Goal: Task Accomplishment & Management: Manage account settings

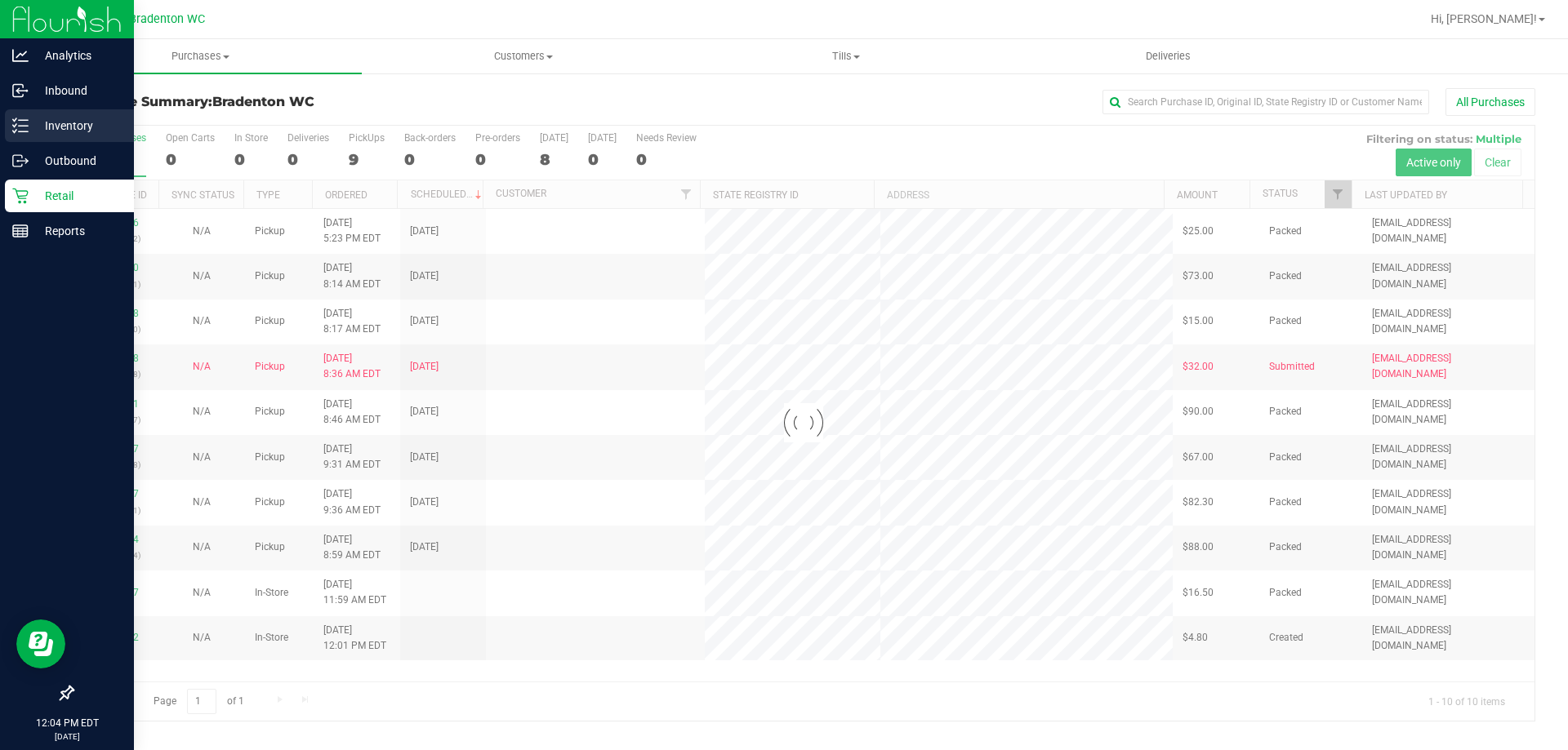
click at [59, 127] on p "Inventory" at bounding box center [77, 126] width 98 height 20
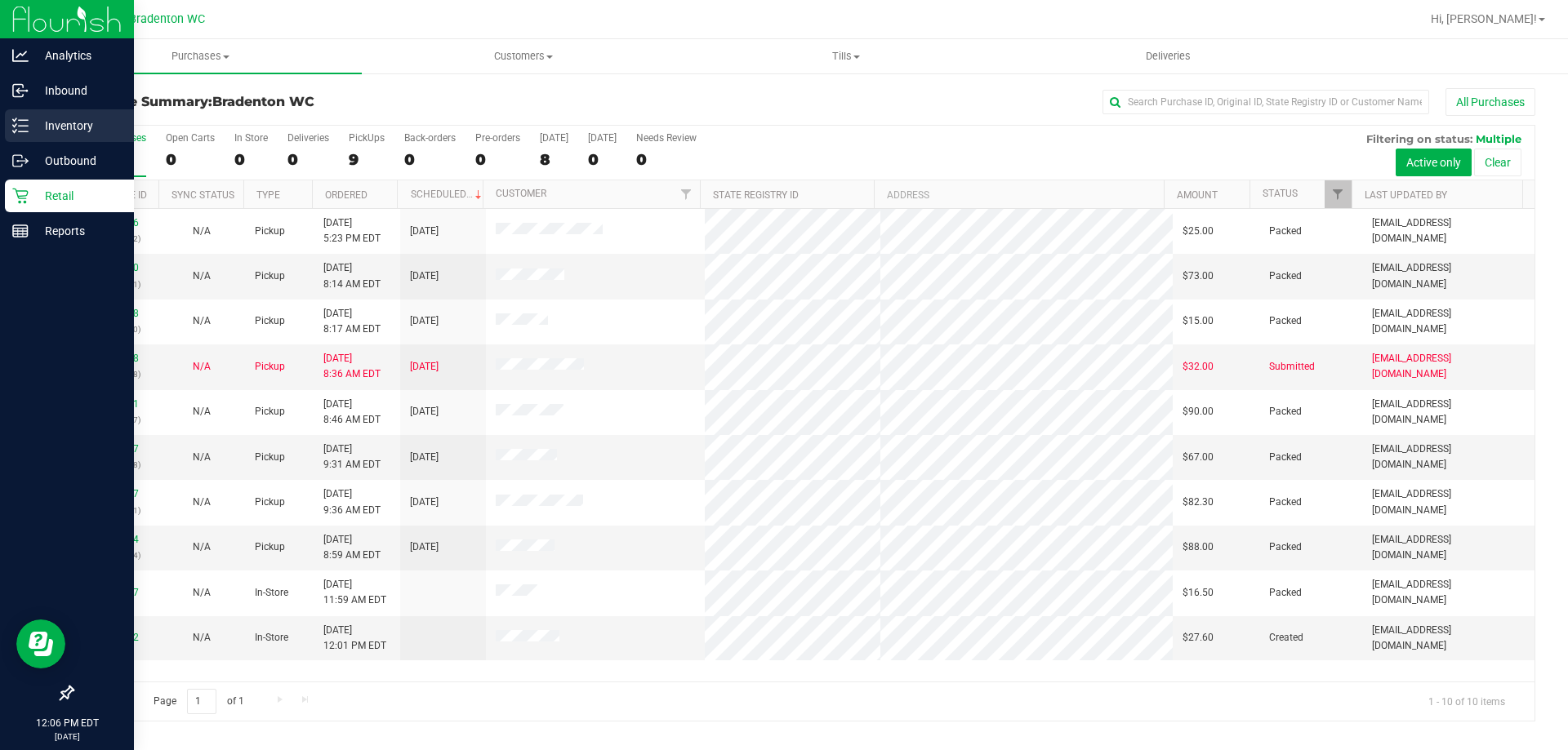
click at [16, 117] on div "Inventory" at bounding box center [69, 126] width 129 height 33
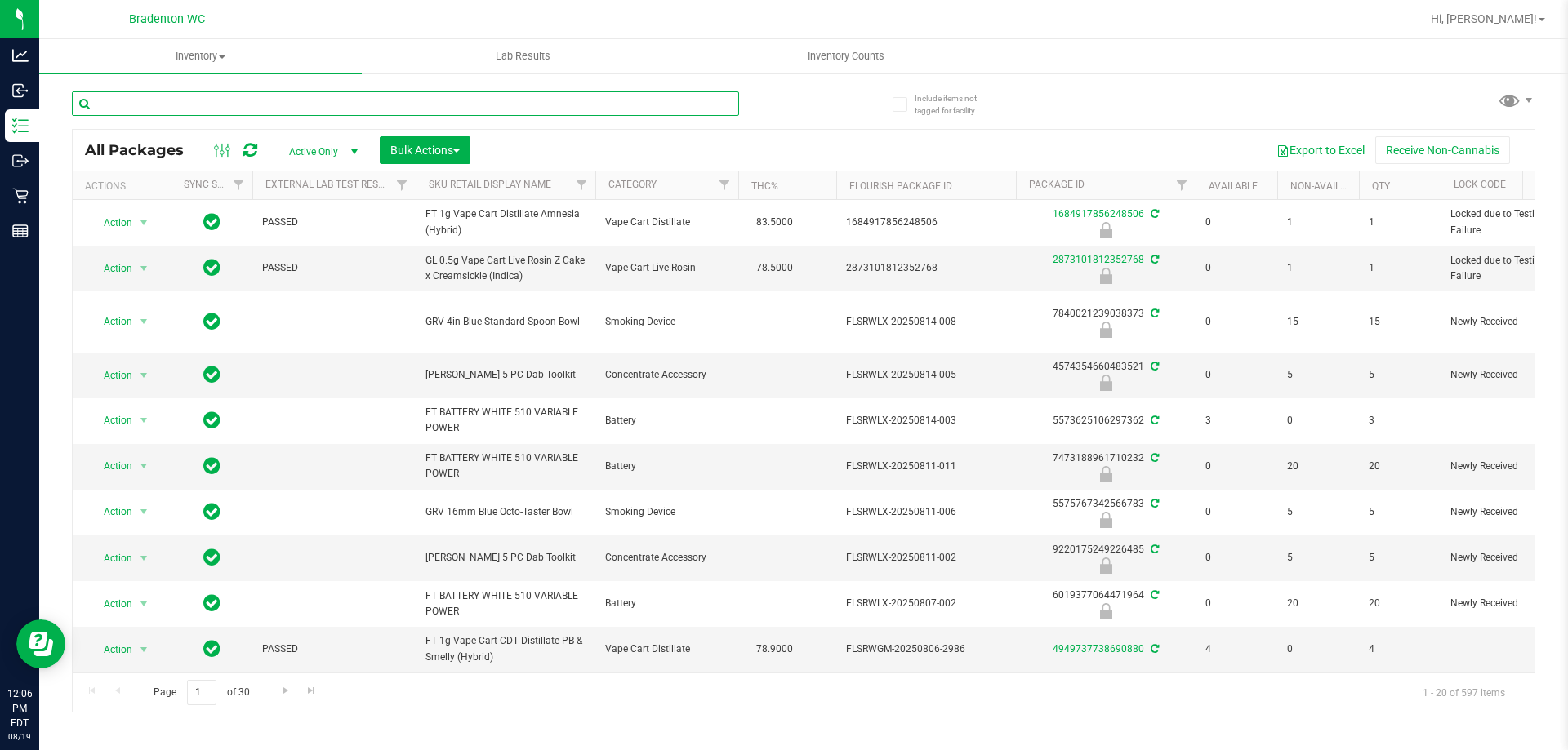
click at [213, 101] on input "text" at bounding box center [405, 103] width 667 height 24
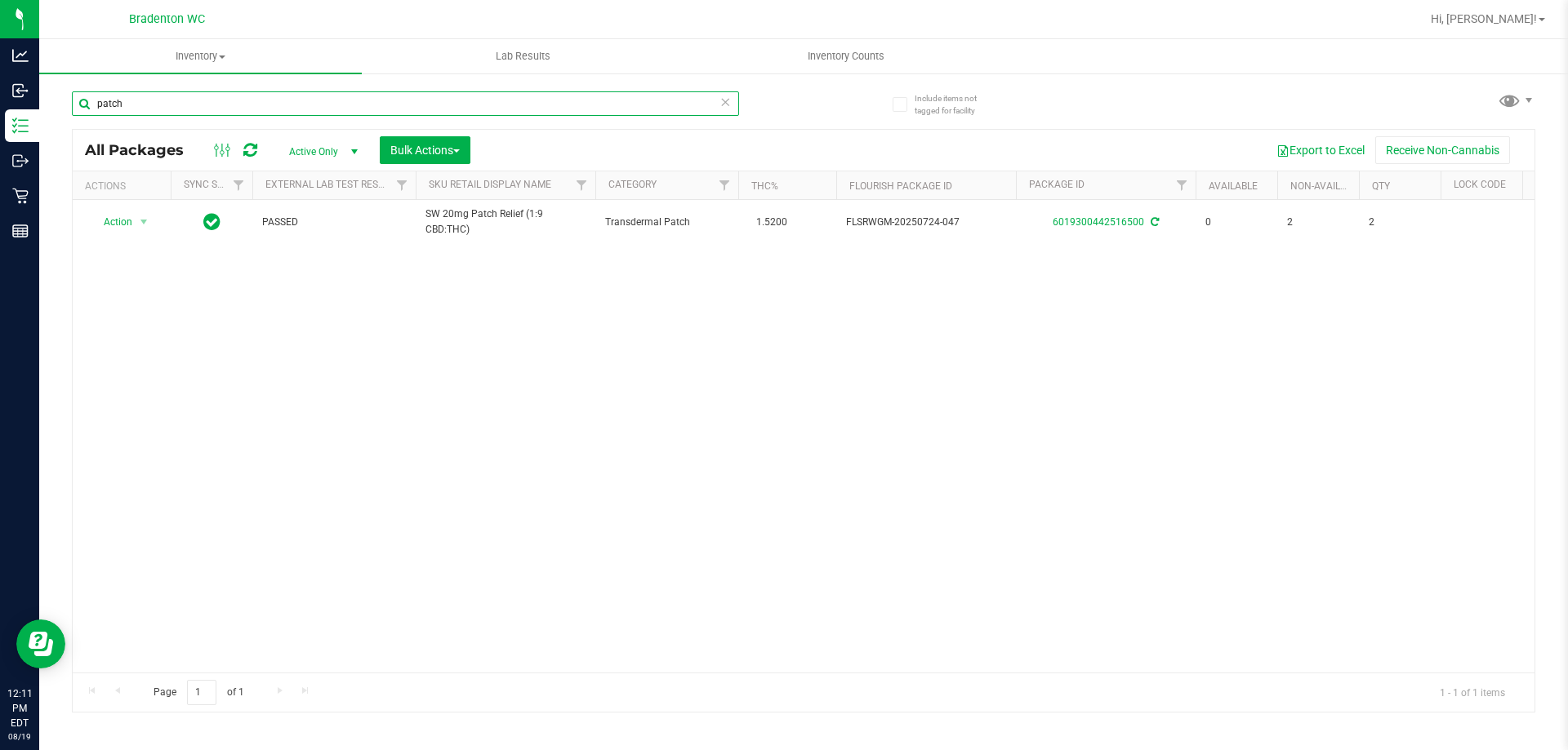
click at [179, 106] on input "patch" at bounding box center [405, 103] width 667 height 24
type input "p"
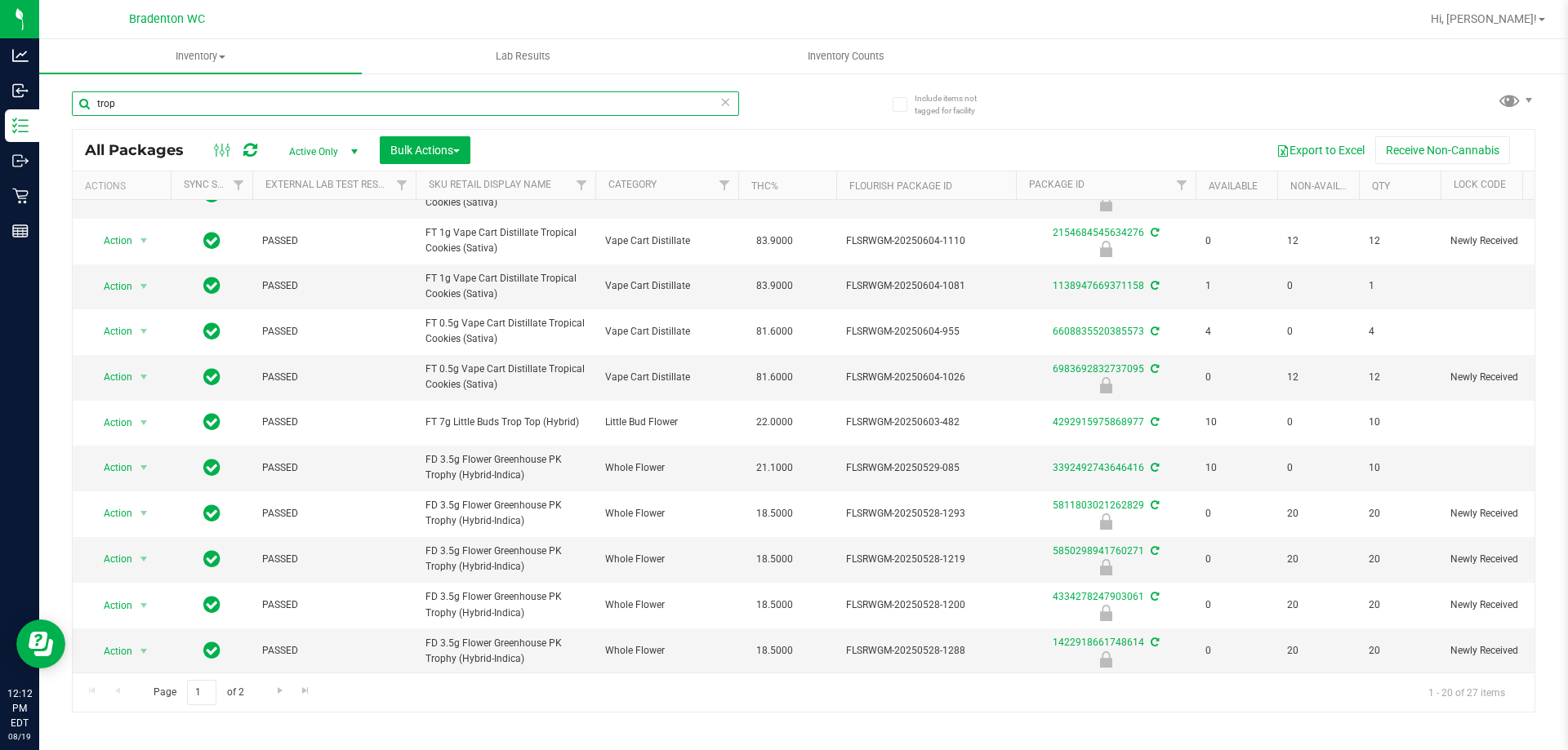
scroll to position [452, 0]
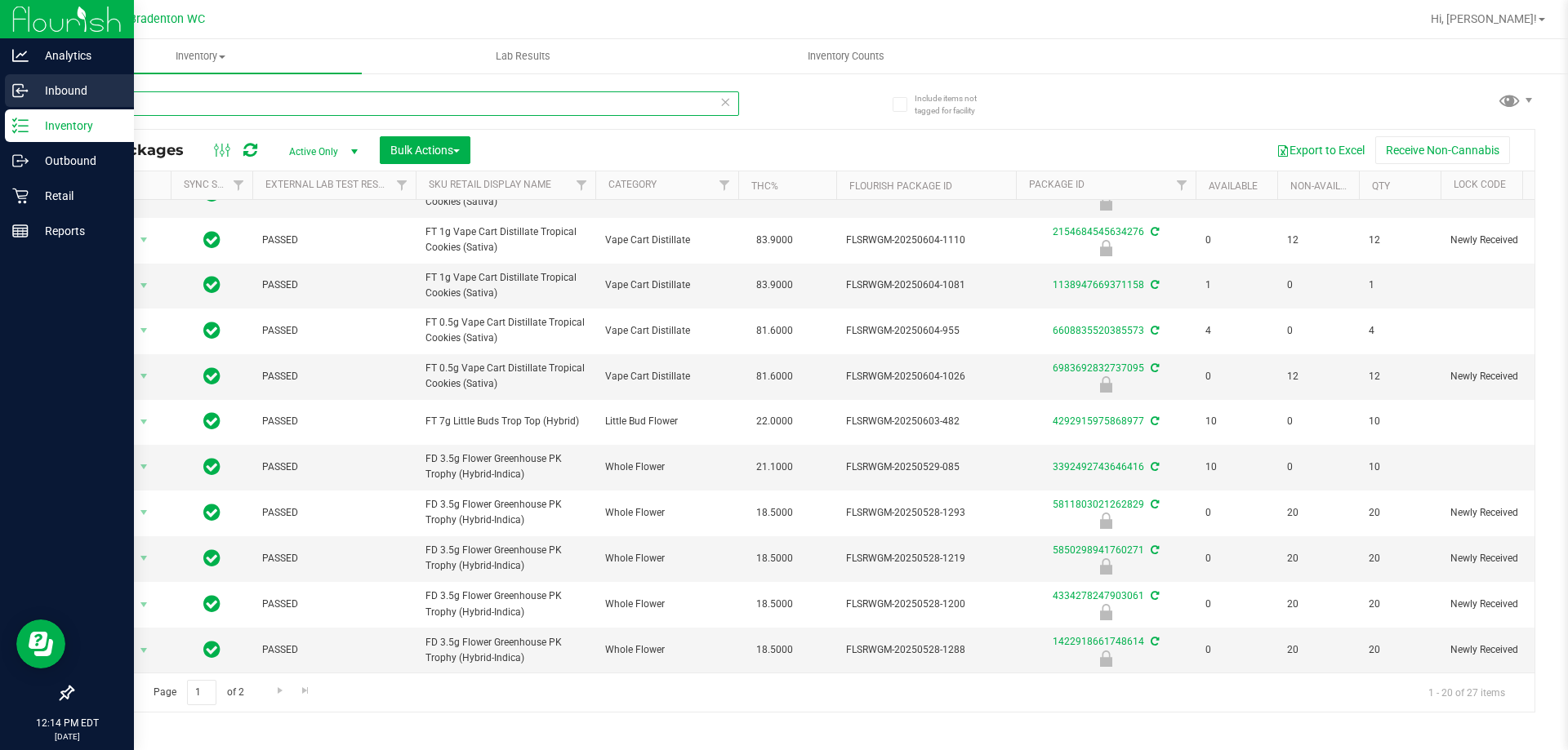
type input "trop"
click at [73, 87] on p "Inbound" at bounding box center [77, 90] width 98 height 20
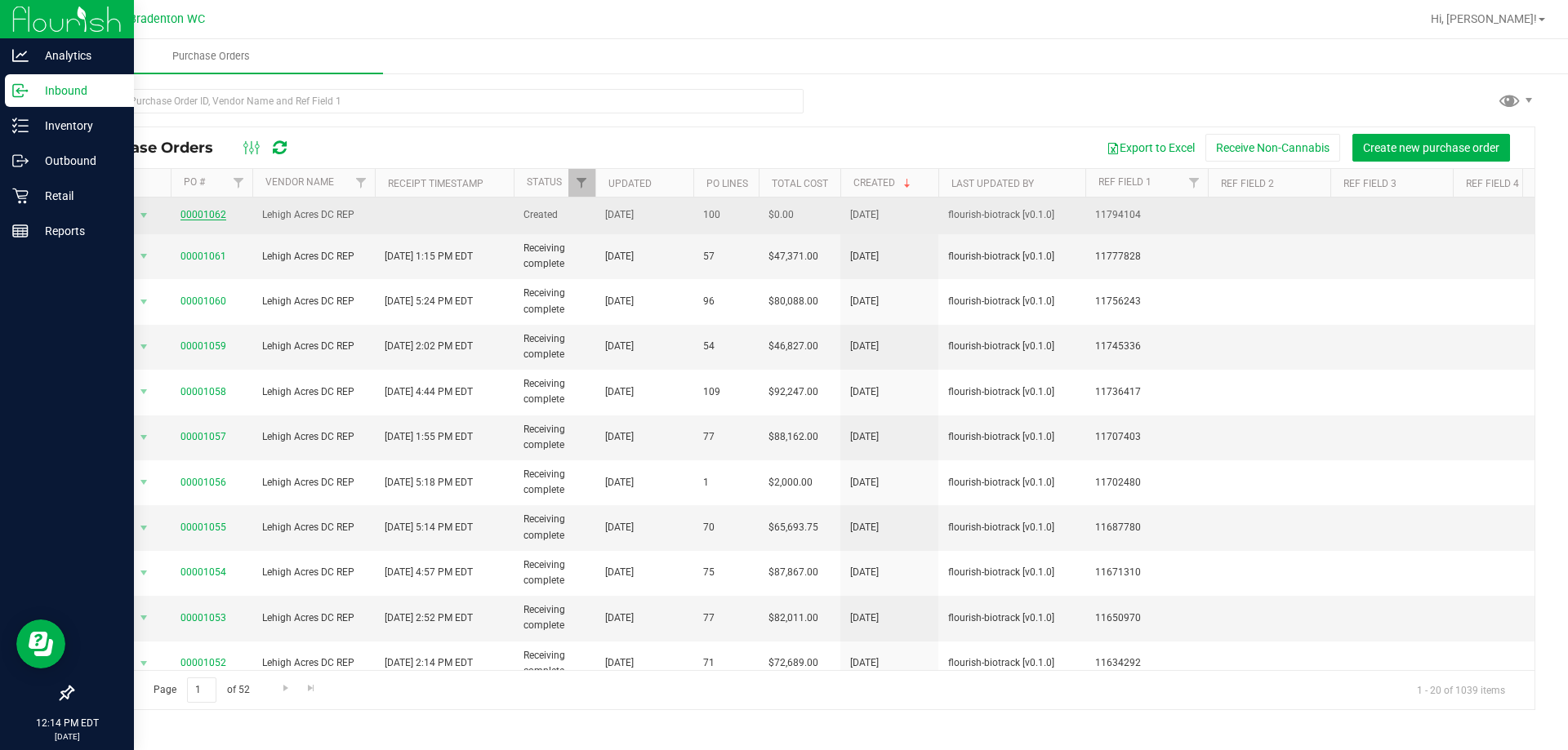
click at [207, 209] on link "00001062" at bounding box center [203, 214] width 46 height 11
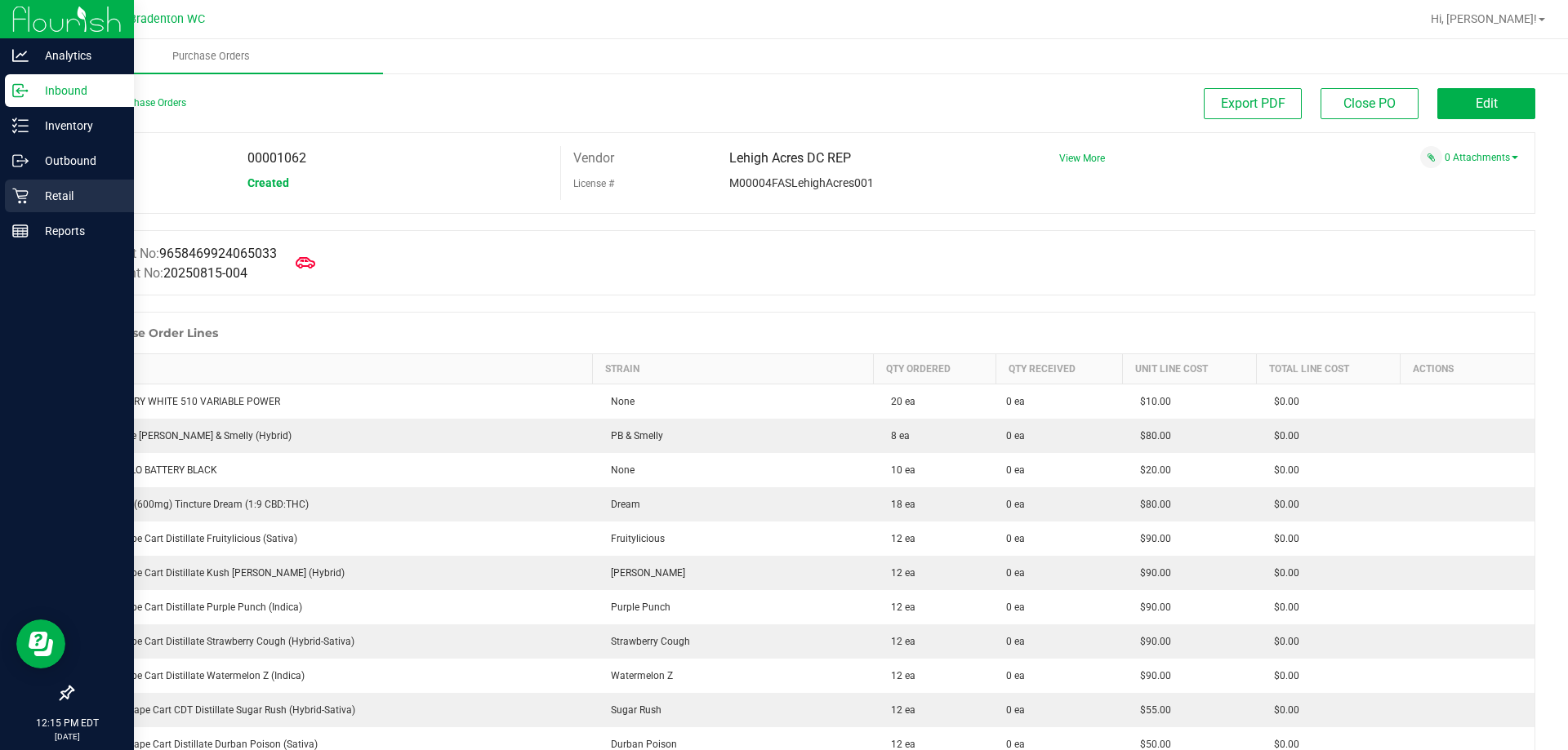
click at [66, 188] on p "Retail" at bounding box center [77, 196] width 98 height 20
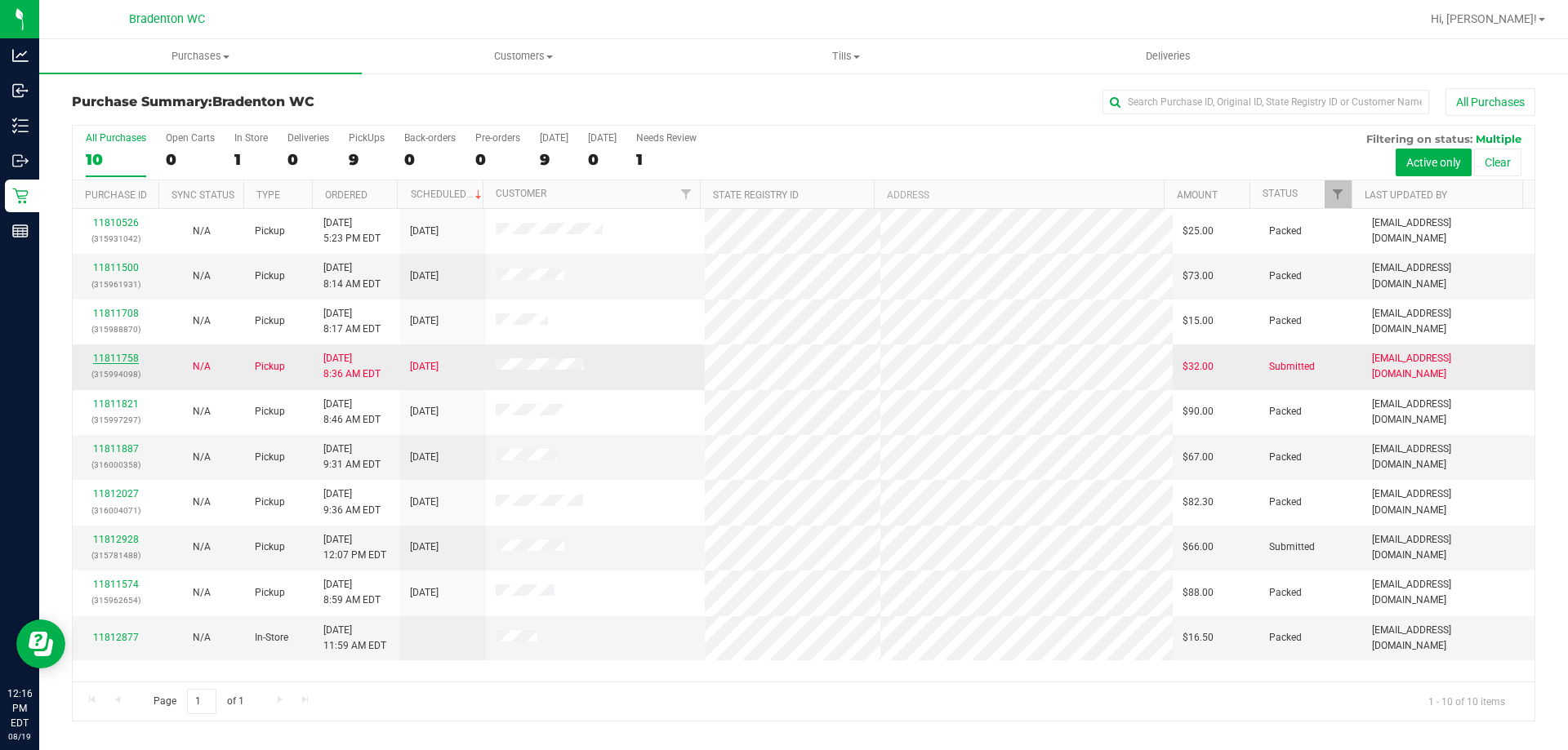
click at [122, 356] on link "11811758" at bounding box center [115, 358] width 46 height 11
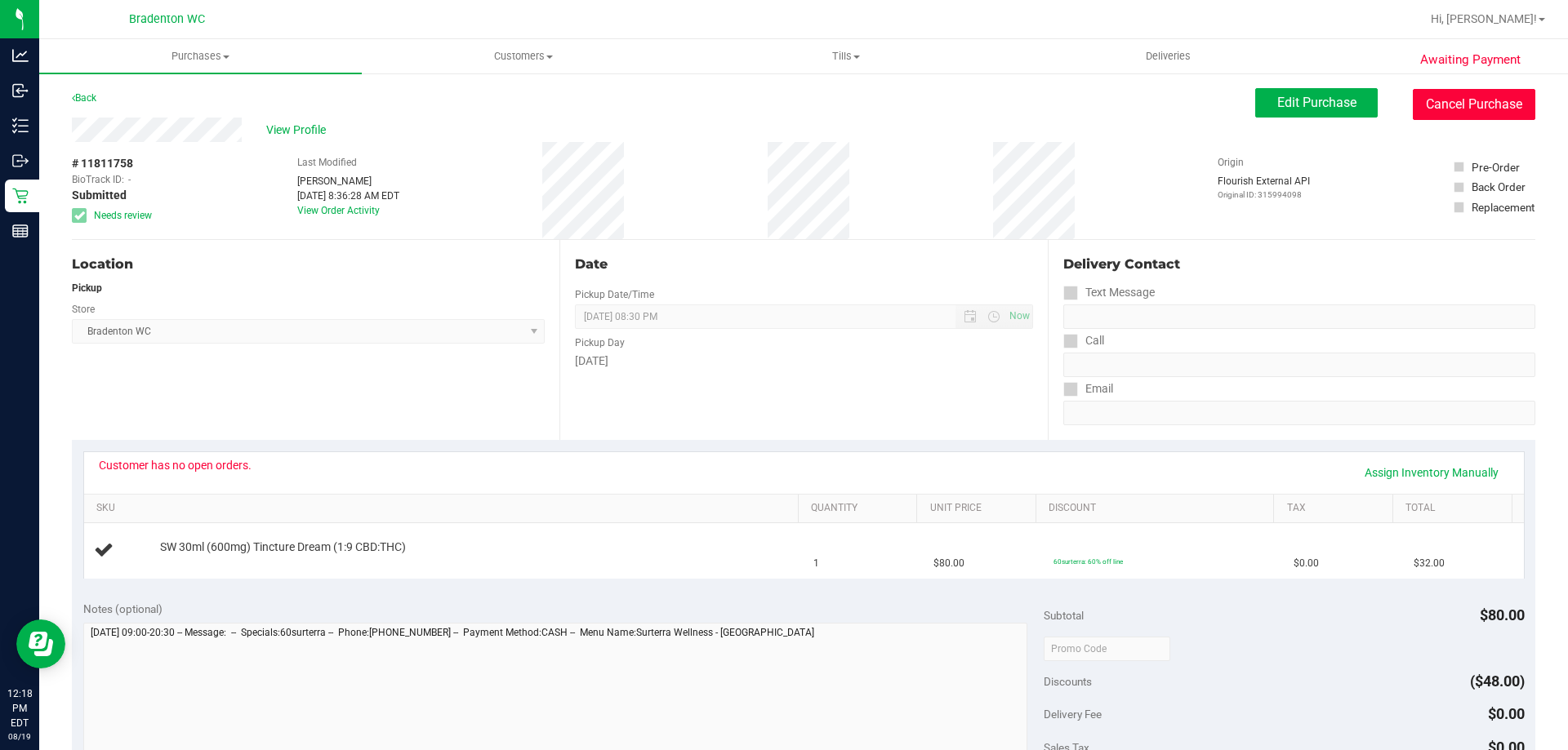
click at [1464, 107] on button "Cancel Purchase" at bounding box center [1473, 105] width 122 height 31
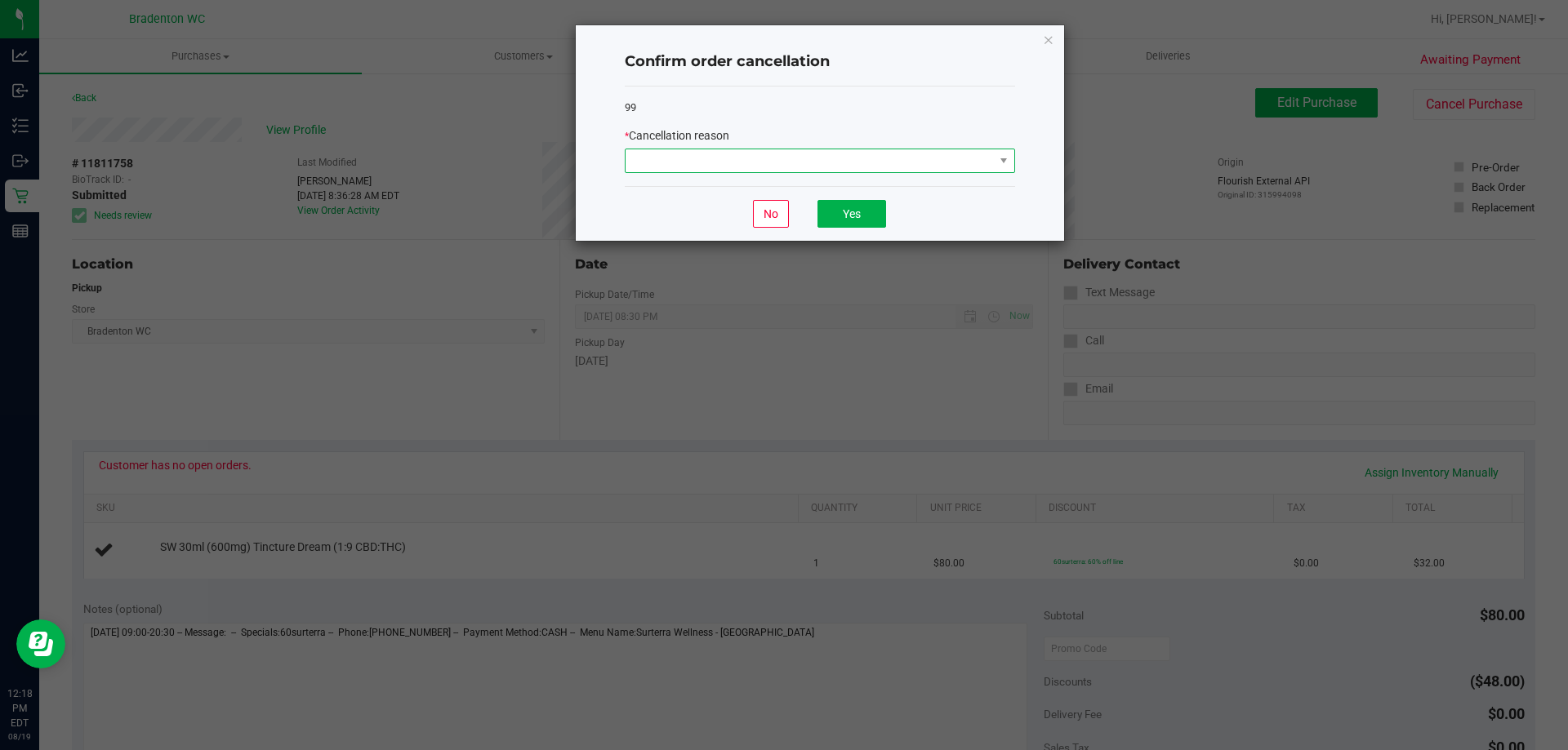
click at [797, 160] on span at bounding box center [809, 160] width 369 height 23
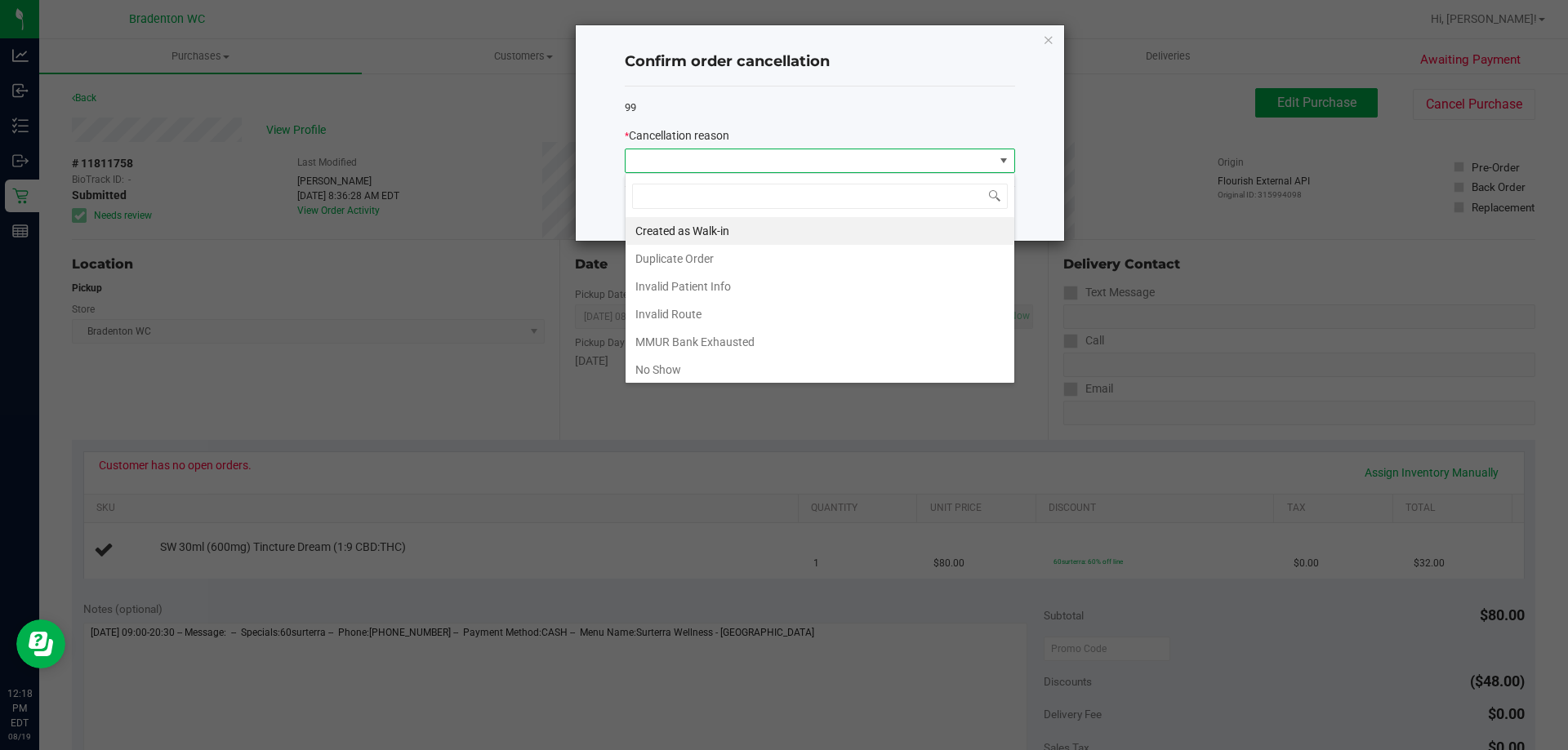
scroll to position [24, 390]
click at [664, 342] on li "MMUR Bank Exhausted" at bounding box center [820, 342] width 389 height 28
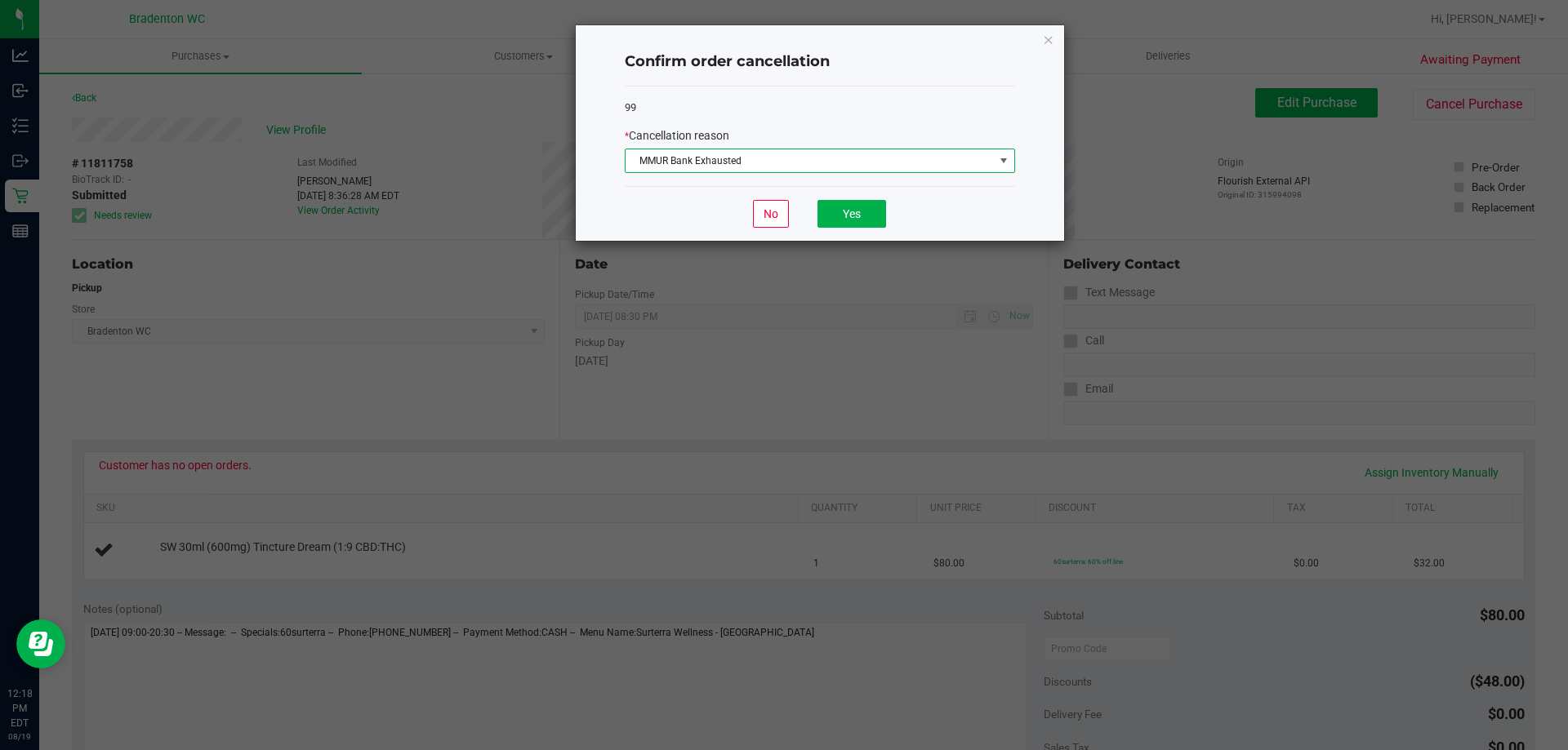
click at [850, 193] on div "No Yes" at bounding box center [820, 213] width 390 height 55
click at [844, 212] on button "Yes" at bounding box center [851, 214] width 69 height 28
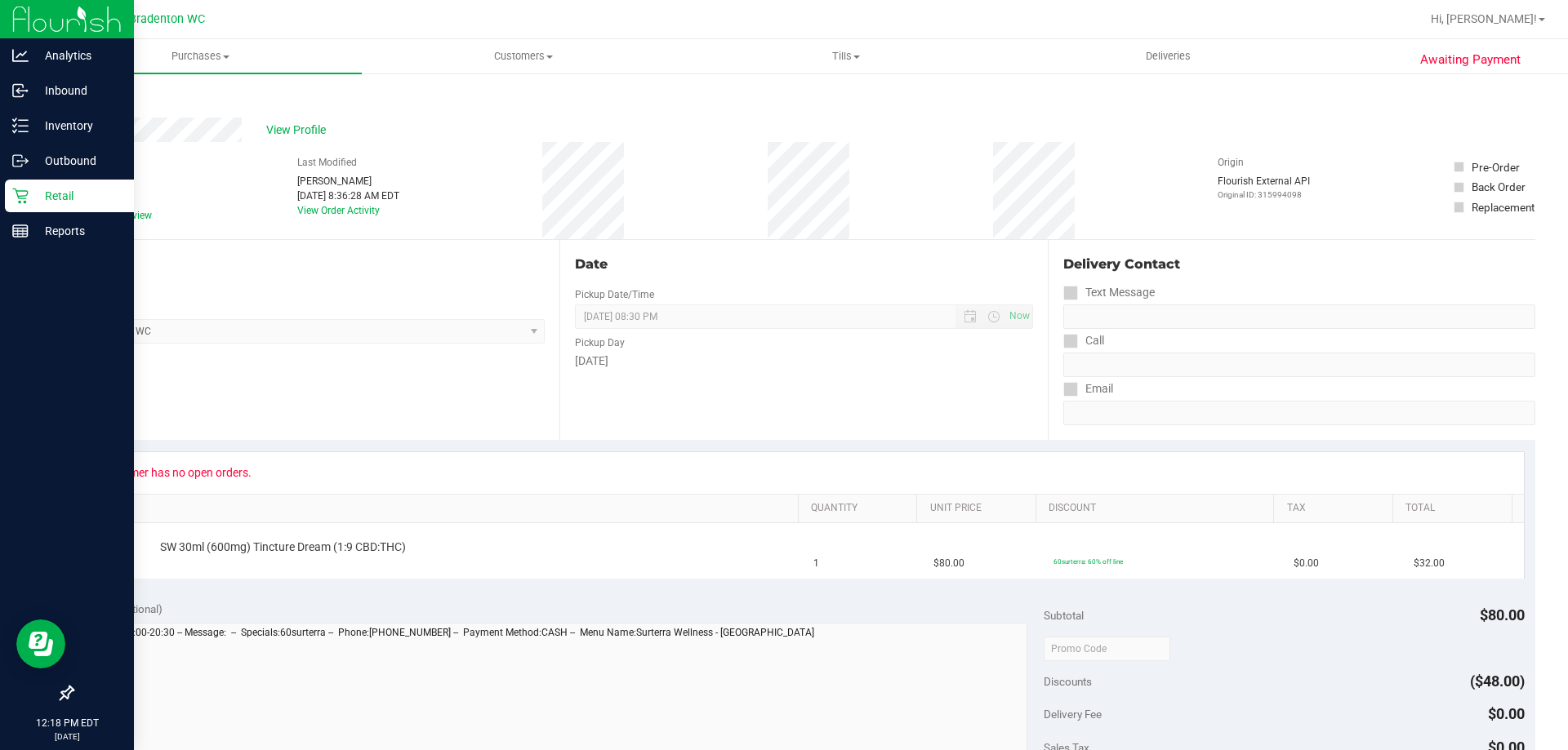
click at [50, 197] on p "Retail" at bounding box center [77, 196] width 98 height 20
